Goal: Task Accomplishment & Management: Complete application form

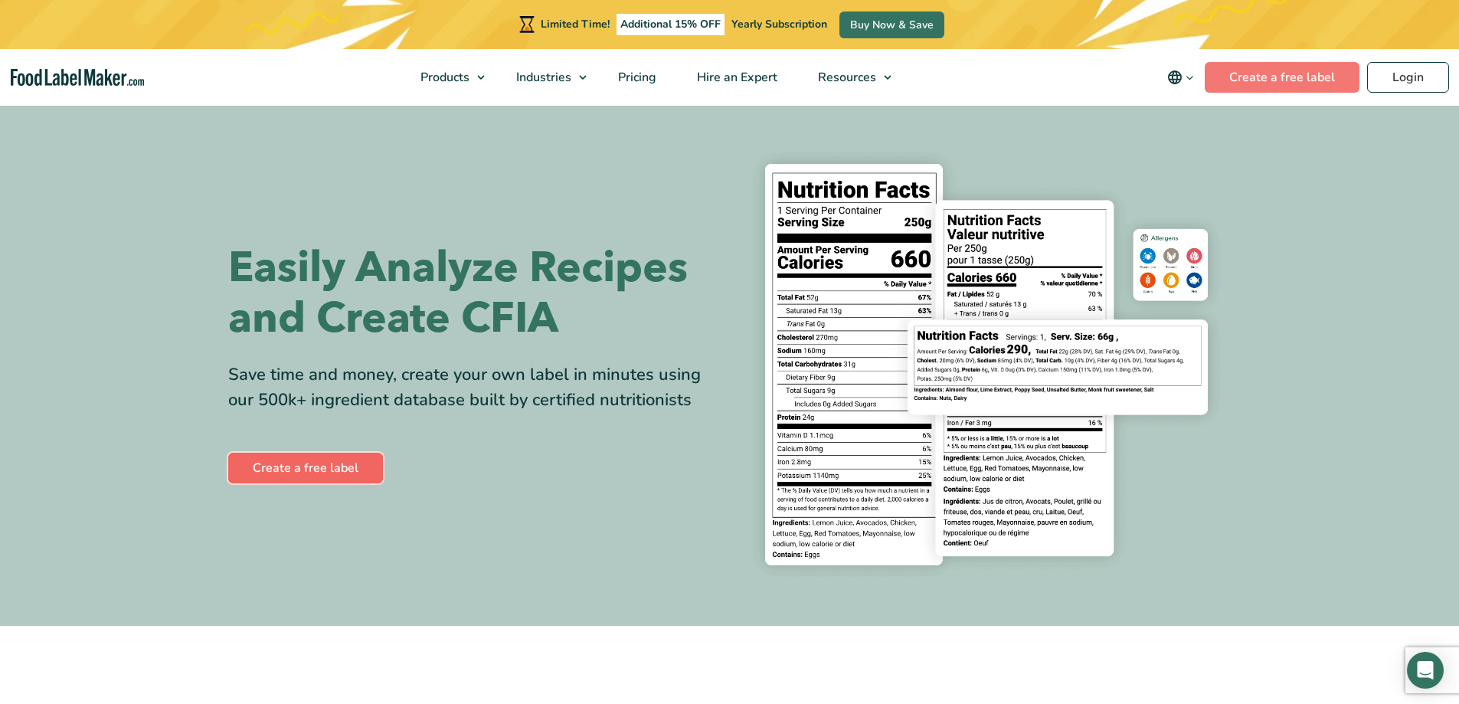
click at [344, 480] on link "Create a free label" at bounding box center [305, 468] width 155 height 31
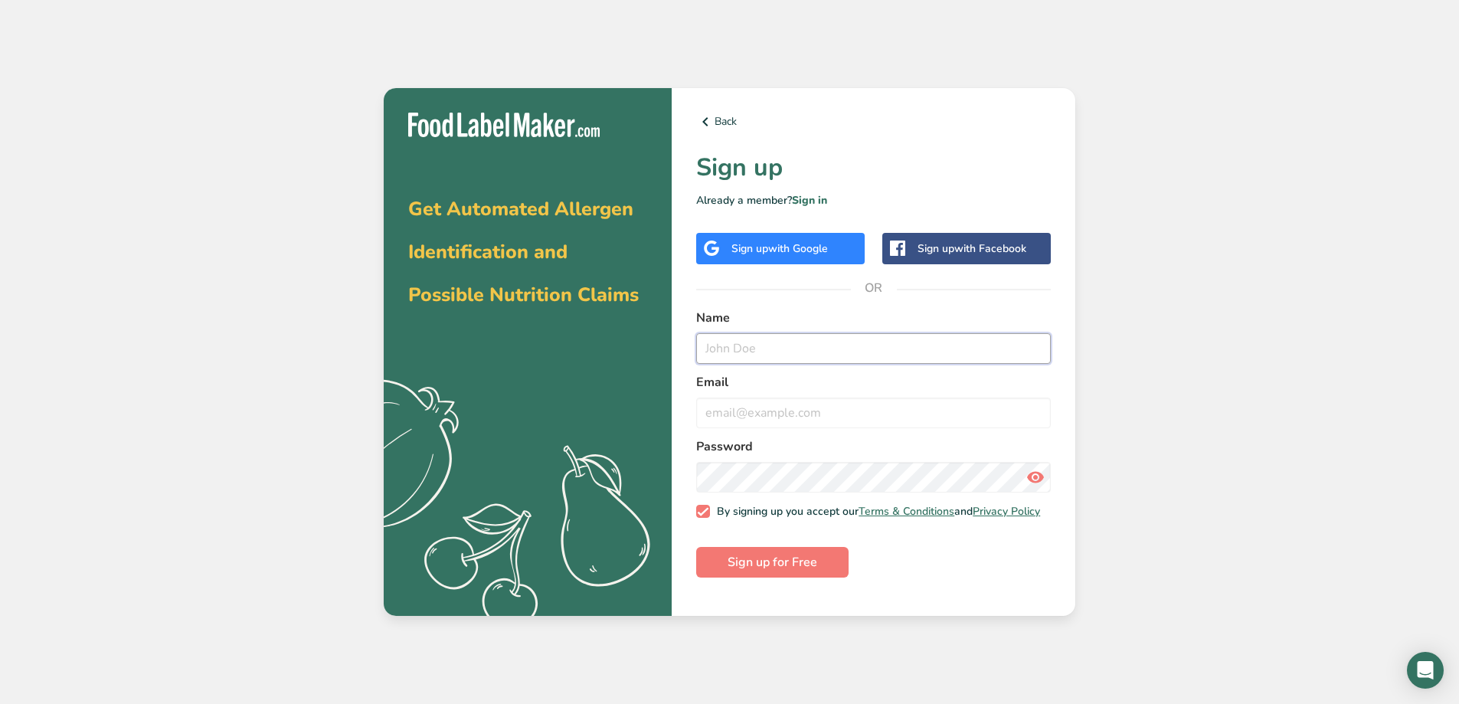
click at [768, 337] on input "text" at bounding box center [873, 348] width 355 height 31
click at [863, 533] on form "Name Email Password By signing up you accept our Terms & Conditions and Privacy…" at bounding box center [873, 444] width 355 height 270
click at [758, 345] on input "text" at bounding box center [873, 348] width 355 height 31
type input "Ian Routhier"
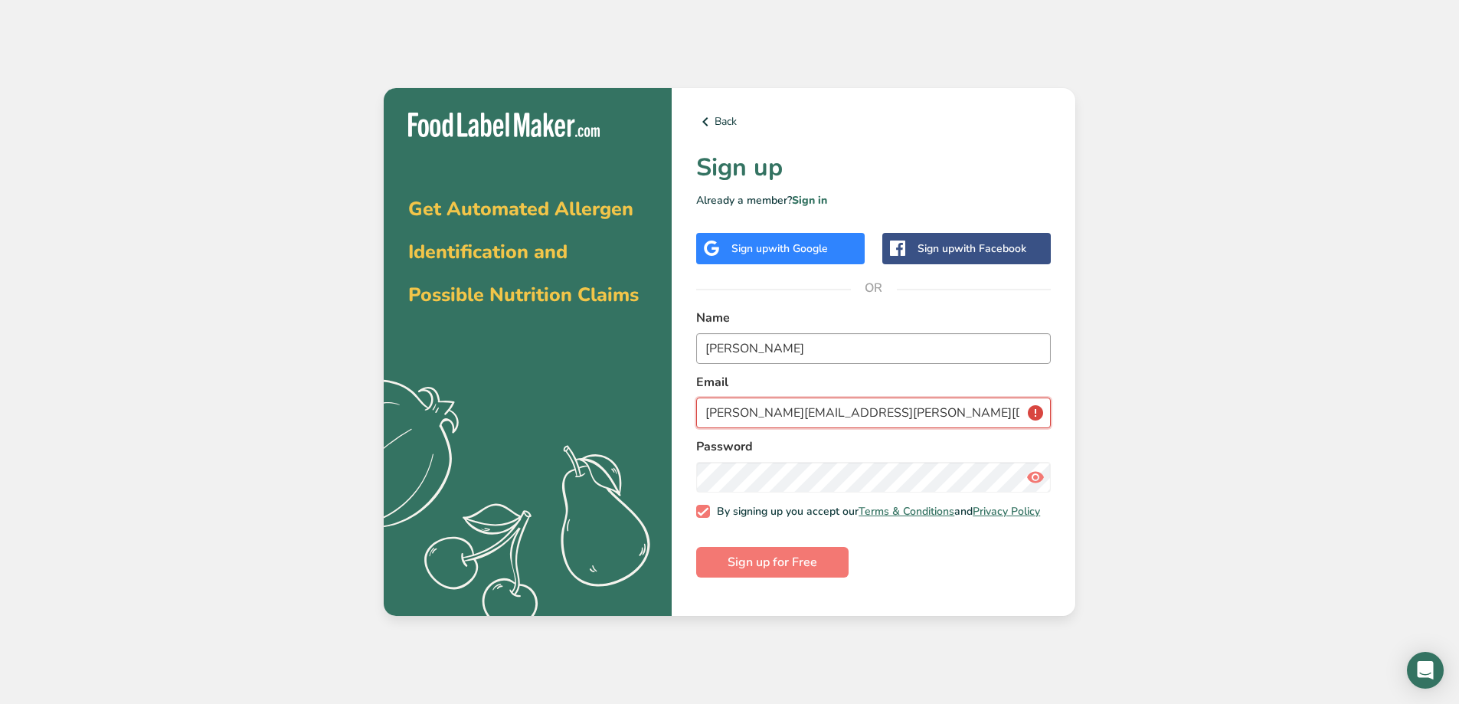
type input "ian.routhier@admiro.ca"
click at [221, 472] on div "Get Automated Allergen Identification and Possible Nutrition Claims .a{fill:#f5…" at bounding box center [729, 352] width 1459 height 704
click at [807, 567] on span "Sign up for Free" at bounding box center [773, 562] width 90 height 18
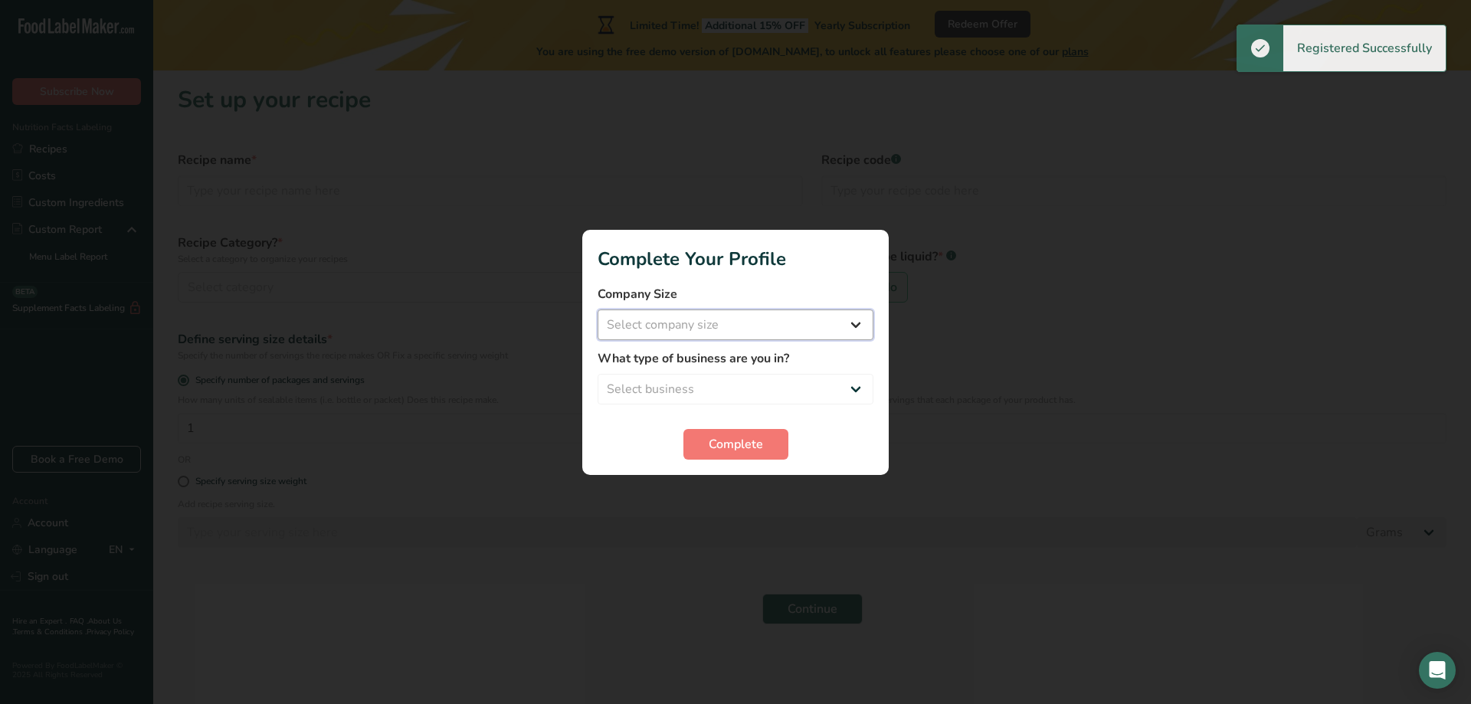
click at [674, 313] on select "Select company size Fewer than 10 Employees 10 to 50 Employees 51 to 500 Employ…" at bounding box center [736, 324] width 276 height 31
click at [598, 309] on select "Select company size Fewer than 10 Employees 10 to 50 Employees 51 to 500 Employ…" at bounding box center [736, 324] width 276 height 31
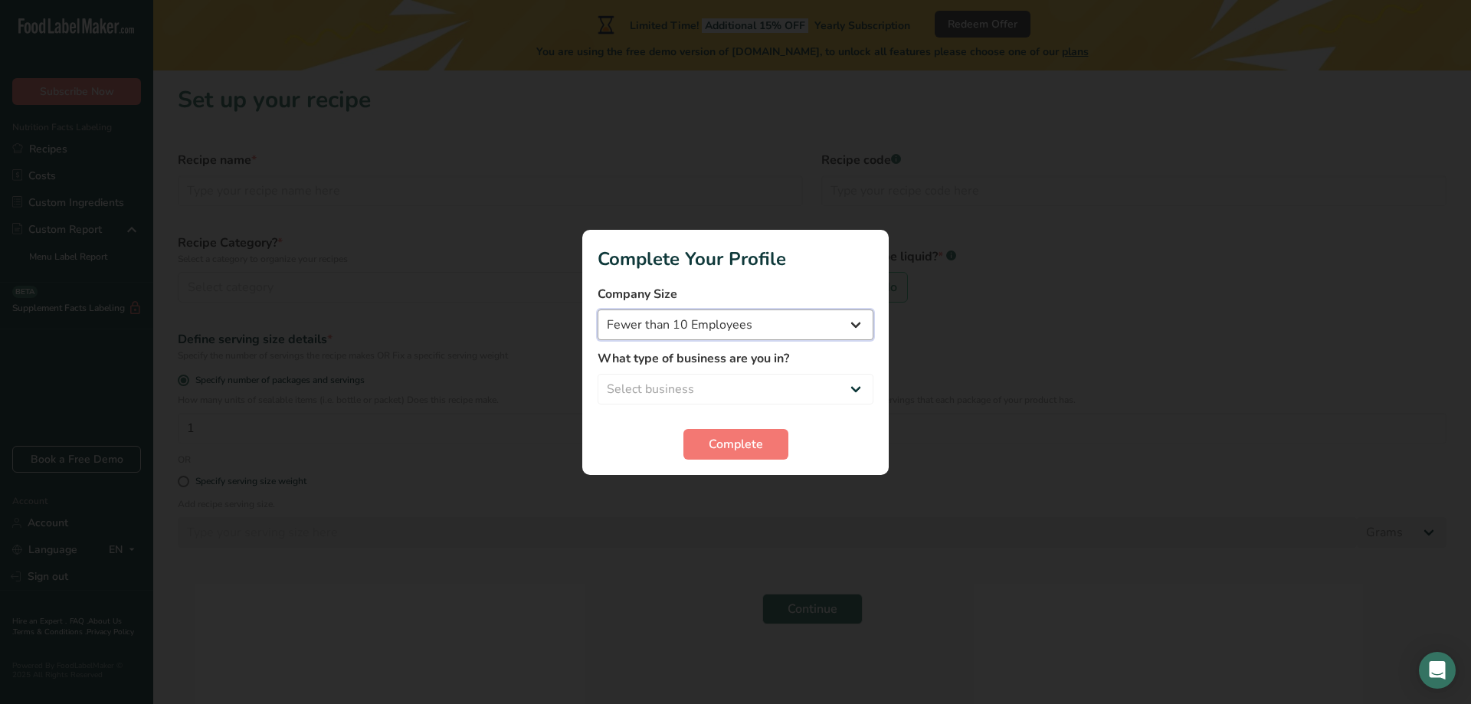
drag, startPoint x: 696, startPoint y: 316, endPoint x: 692, endPoint y: 339, distance: 23.3
click at [696, 320] on select "Fewer than 10 Employees 10 to 50 Employees 51 to 500 Employees Over 500 Employe…" at bounding box center [736, 324] width 276 height 31
select select "2"
click at [598, 309] on select "Fewer than 10 Employees 10 to 50 Employees 51 to 500 Employees Over 500 Employe…" at bounding box center [736, 324] width 276 height 31
drag, startPoint x: 676, startPoint y: 348, endPoint x: 676, endPoint y: 381, distance: 33.7
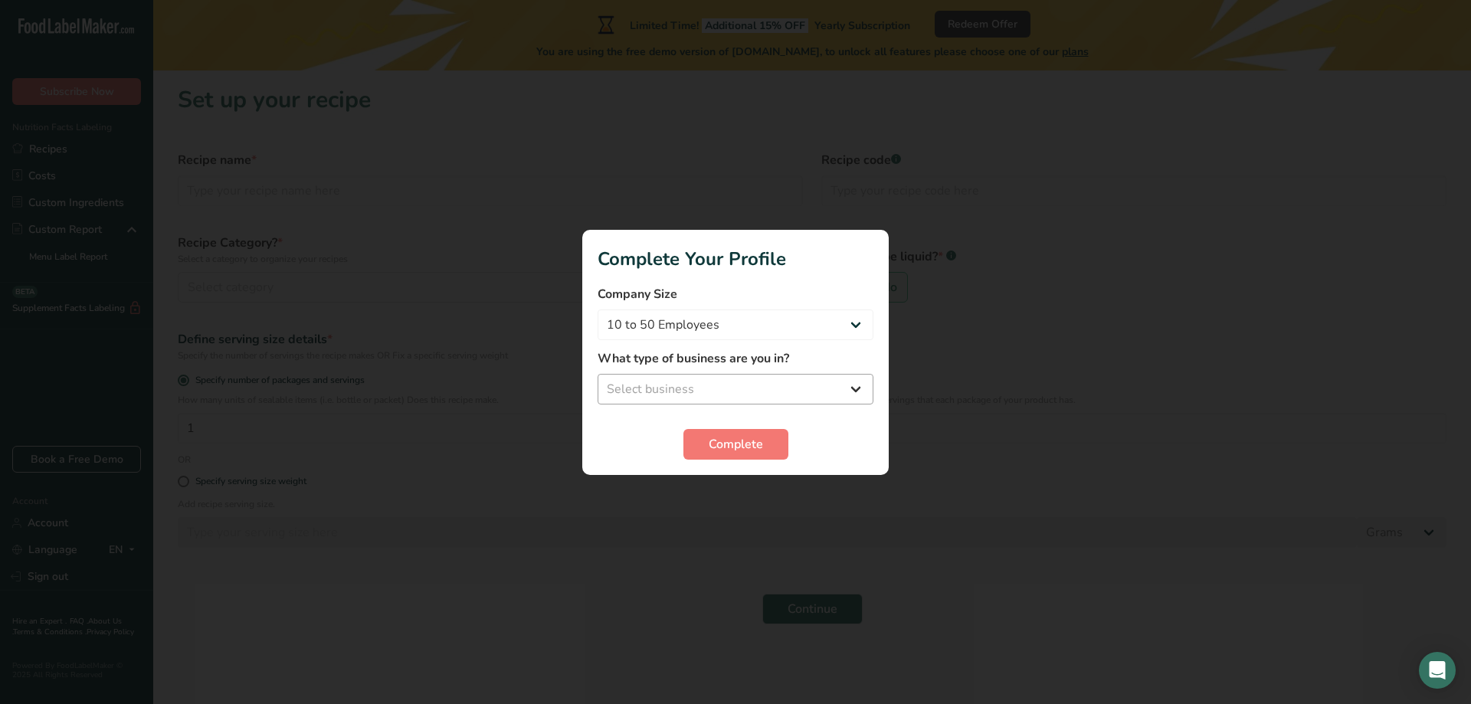
click at [678, 355] on form "Company Size Fewer than 10 Employees 10 to 50 Employees 51 to 500 Employees Ove…" at bounding box center [736, 372] width 276 height 175
click at [677, 383] on select "Select business Packaged Food Manufacturer Restaurant & Cafe Bakery Meal Plans …" at bounding box center [736, 389] width 276 height 31
select select "1"
click at [598, 374] on select "Select business Packaged Food Manufacturer Restaurant & Cafe Bakery Meal Plans …" at bounding box center [736, 389] width 276 height 31
drag, startPoint x: 544, startPoint y: 434, endPoint x: 610, endPoint y: 435, distance: 65.9
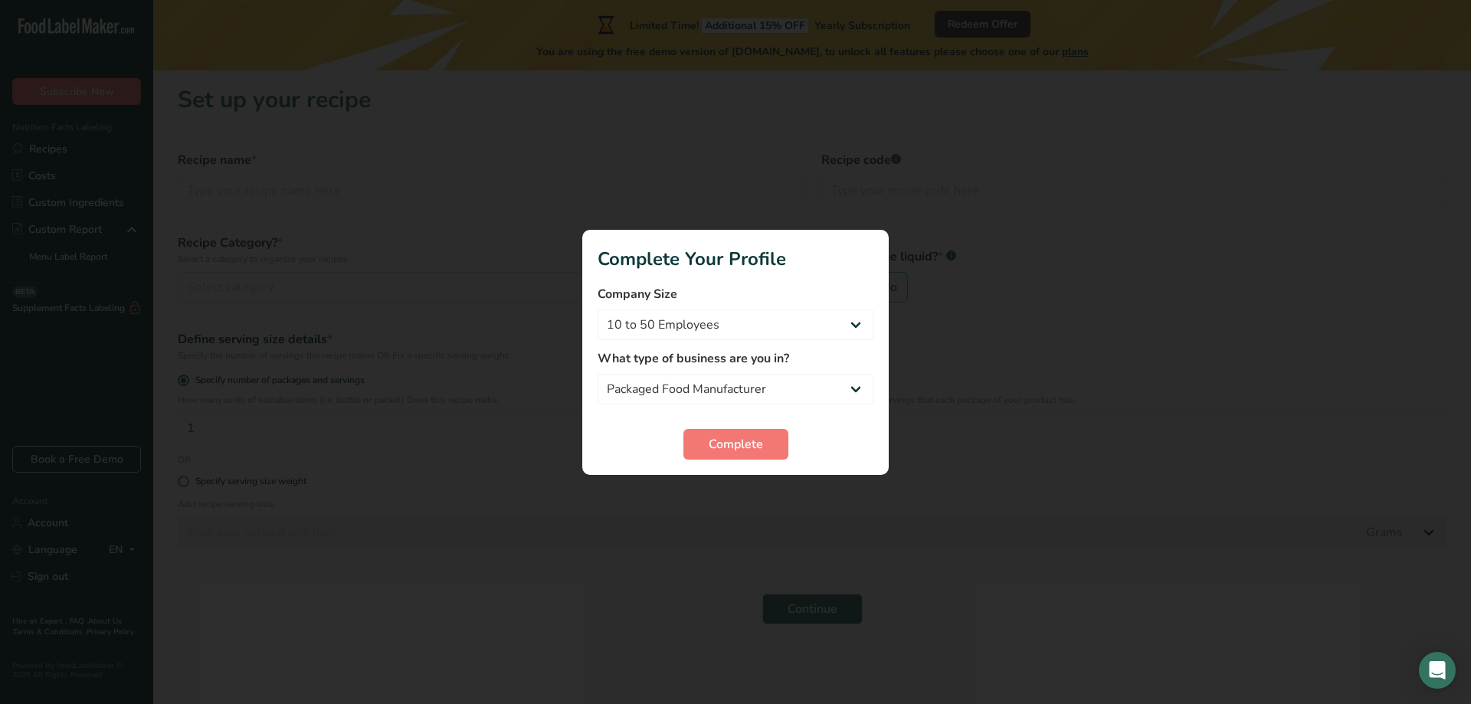
click at [545, 432] on div at bounding box center [735, 352] width 1471 height 704
click at [719, 437] on span "Complete" at bounding box center [736, 444] width 54 height 18
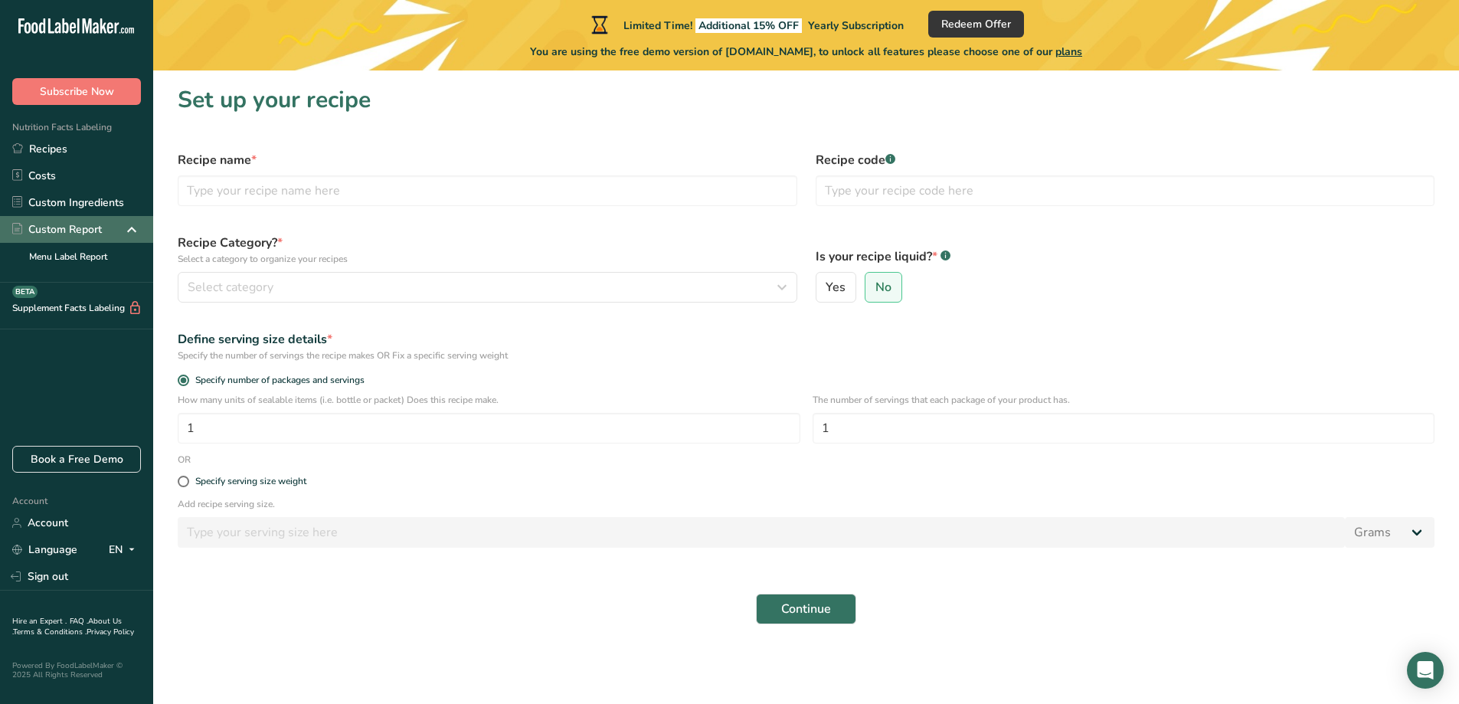
click at [70, 228] on div "Custom Report" at bounding box center [57, 229] width 90 height 16
click at [78, 149] on link "Recipes" at bounding box center [76, 149] width 153 height 27
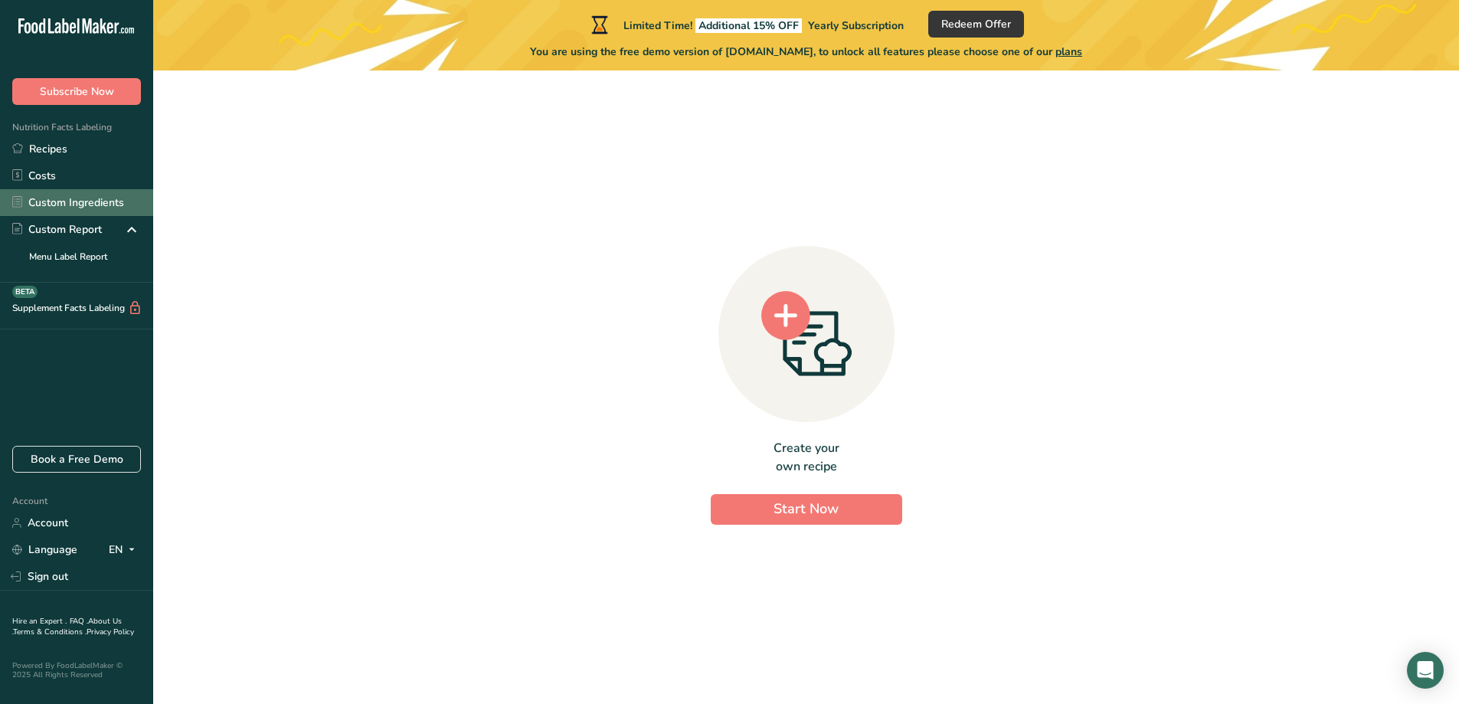
click at [80, 198] on link "Custom Ingredients" at bounding box center [76, 202] width 153 height 27
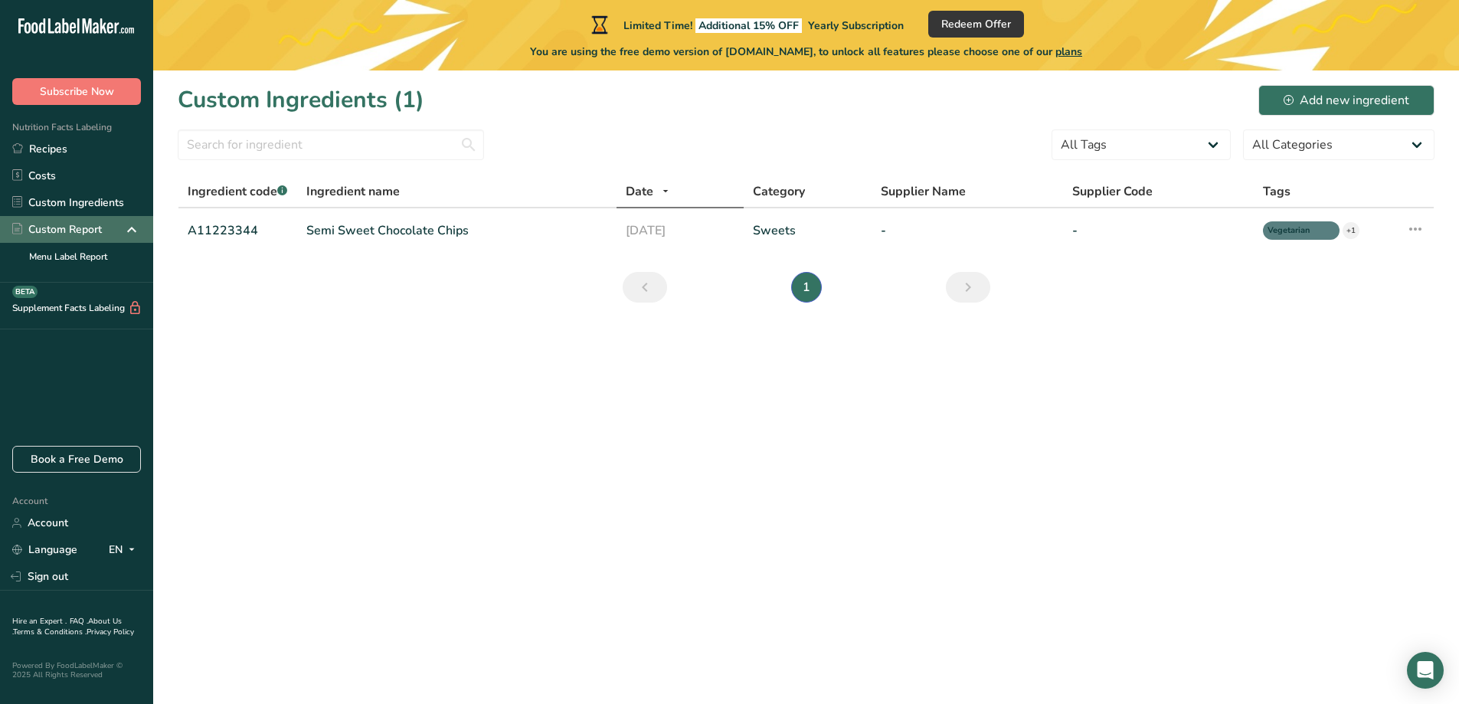
click at [60, 225] on div "Custom Report" at bounding box center [57, 229] width 90 height 16
click at [63, 249] on link "Menu Label Report" at bounding box center [76, 256] width 153 height 27
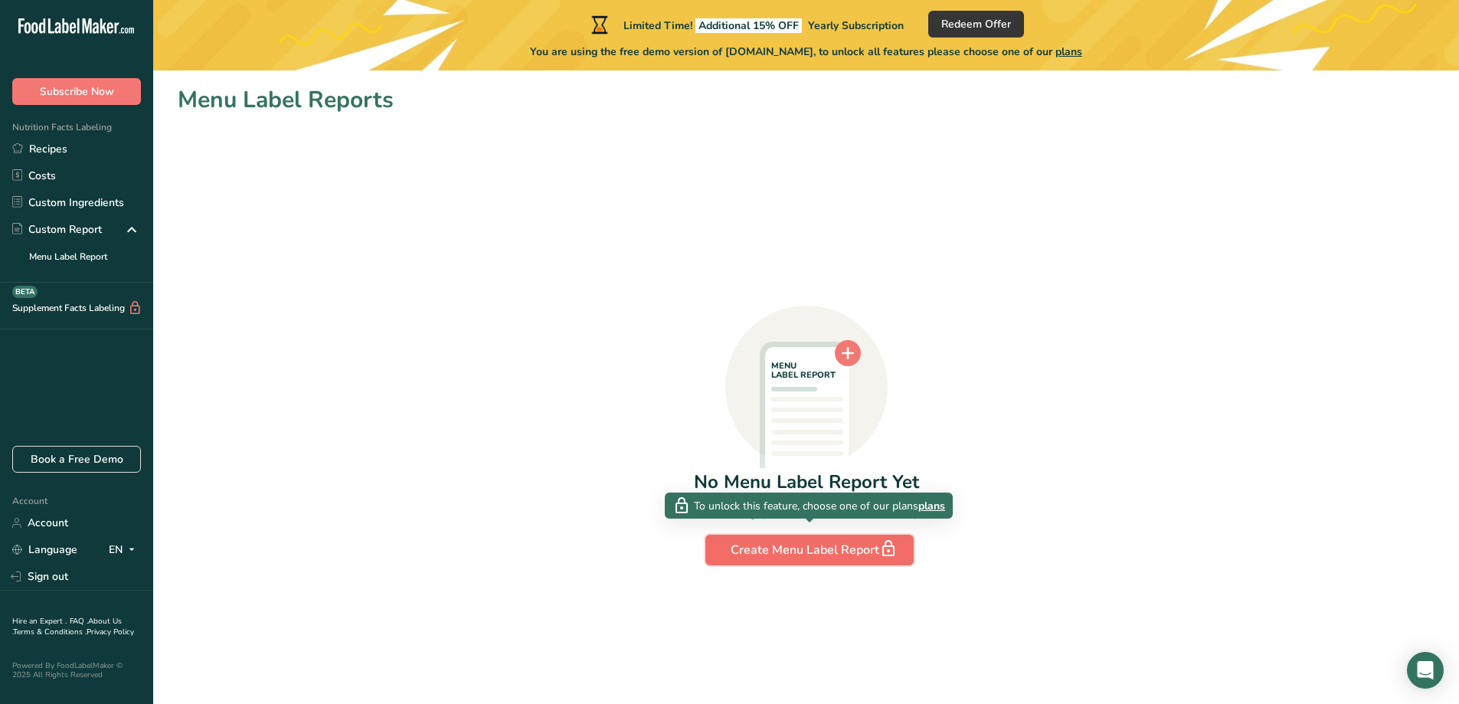
click at [860, 546] on div "Create Menu Label Report" at bounding box center [810, 549] width 158 height 21
click at [807, 545] on div "Create Menu Label Report" at bounding box center [810, 549] width 158 height 21
